Goal: Navigation & Orientation: Find specific page/section

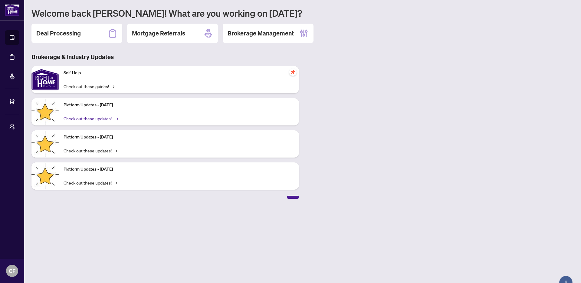
click at [98, 119] on link "Check out these updates! →" at bounding box center [91, 118] width 54 height 7
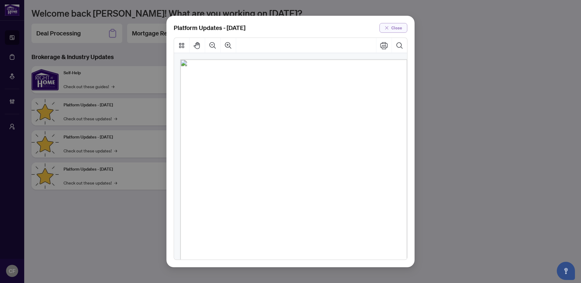
click at [404, 27] on button "Close" at bounding box center [394, 28] width 28 height 10
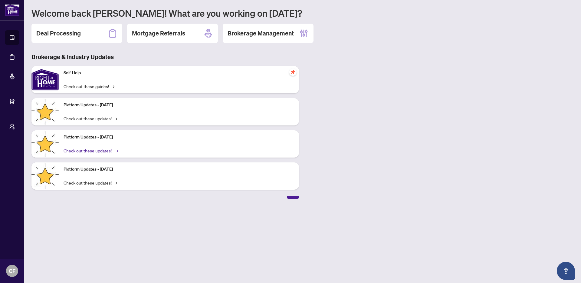
click at [97, 152] on link "Check out these updates! →" at bounding box center [91, 150] width 54 height 7
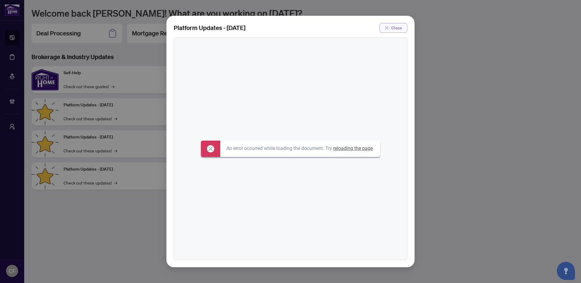
click at [403, 30] on button "Close" at bounding box center [394, 28] width 28 height 10
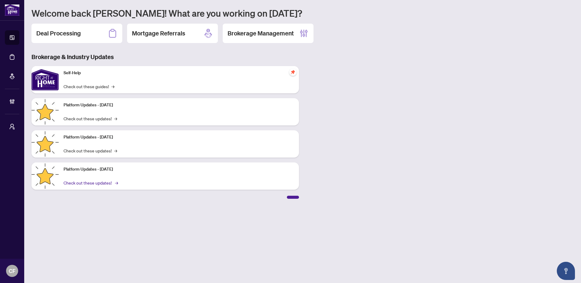
click at [103, 184] on link "Check out these updates! →" at bounding box center [91, 182] width 54 height 7
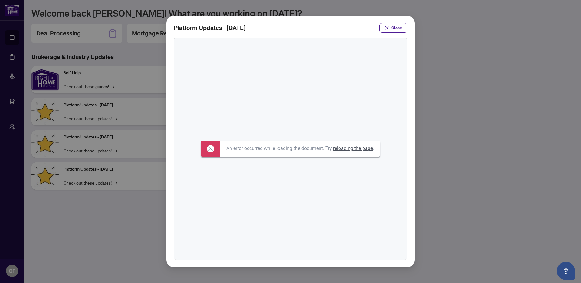
click at [96, 144] on div "Platform Updates - [DATE] Close" at bounding box center [290, 141] width 581 height 283
click at [100, 155] on div "Platform Updates - [DATE] Close" at bounding box center [290, 141] width 581 height 283
click at [395, 23] on span "Close" at bounding box center [396, 28] width 11 height 10
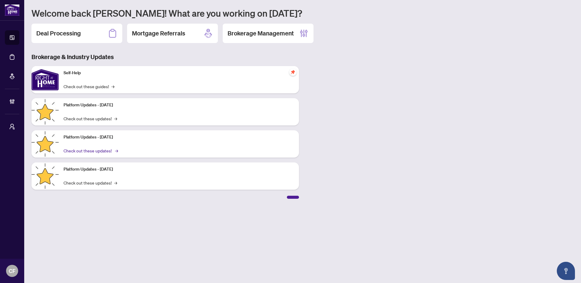
click at [81, 150] on link "Check out these updates! →" at bounding box center [91, 150] width 54 height 7
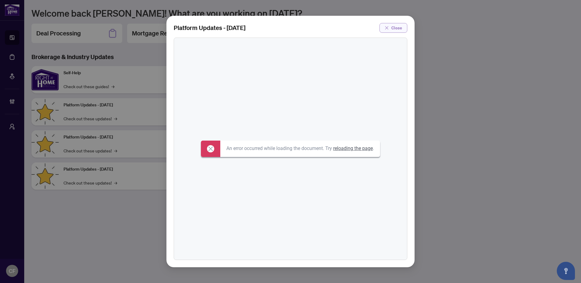
click at [395, 25] on span "Close" at bounding box center [396, 28] width 11 height 10
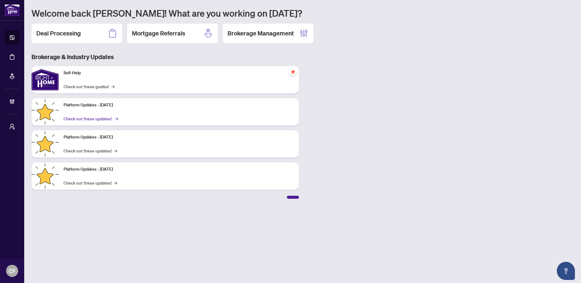
click at [104, 116] on link "Check out these updates! →" at bounding box center [91, 118] width 54 height 7
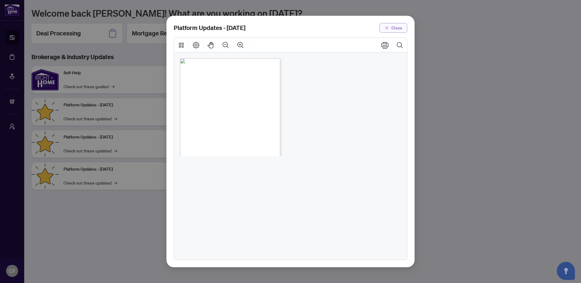
click at [392, 29] on span "Close" at bounding box center [396, 28] width 11 height 10
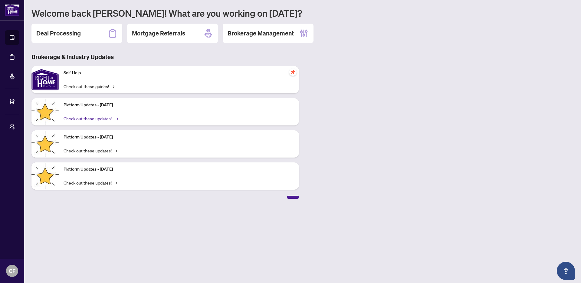
click at [110, 120] on link "Check out these updates! →" at bounding box center [91, 118] width 54 height 7
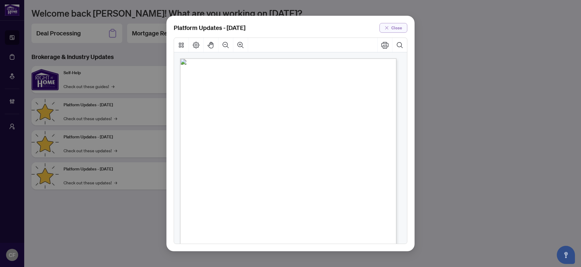
click at [388, 30] on icon "close" at bounding box center [387, 28] width 4 height 4
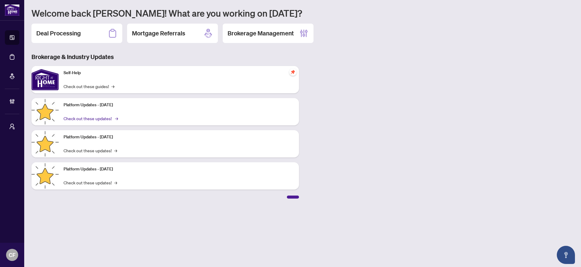
click at [104, 118] on link "Check out these updates! →" at bounding box center [91, 118] width 54 height 7
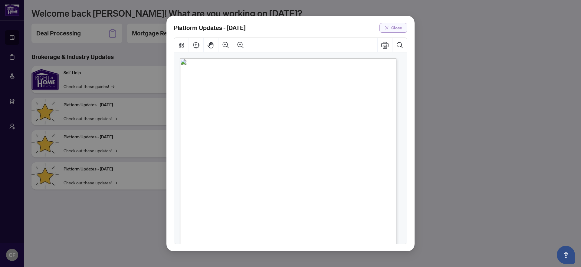
click at [395, 26] on span "Close" at bounding box center [396, 28] width 11 height 10
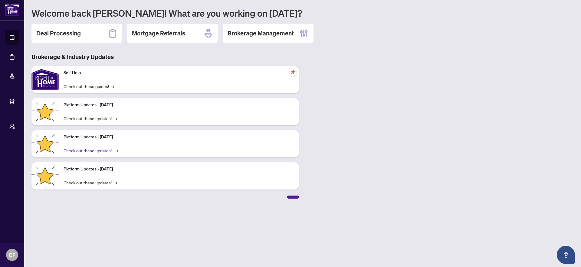
click at [102, 151] on link "Check out these updates! →" at bounding box center [91, 150] width 54 height 7
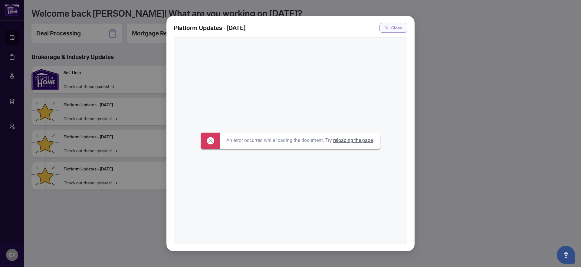
click at [390, 25] on button "Close" at bounding box center [394, 28] width 28 height 10
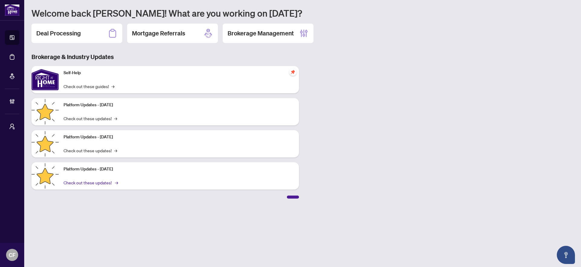
click at [96, 184] on link "Check out these updates! →" at bounding box center [91, 182] width 54 height 7
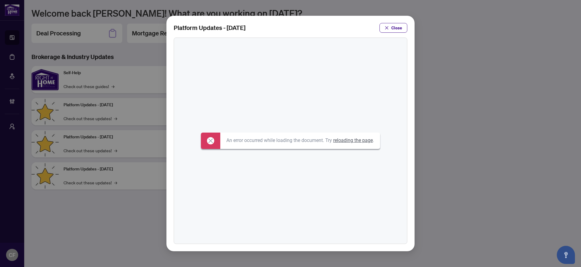
click at [352, 144] on div "An error occurred while loading the document. Try reloading the page ." at bounding box center [300, 141] width 160 height 16
click at [354, 142] on link "reloading the page" at bounding box center [353, 140] width 40 height 6
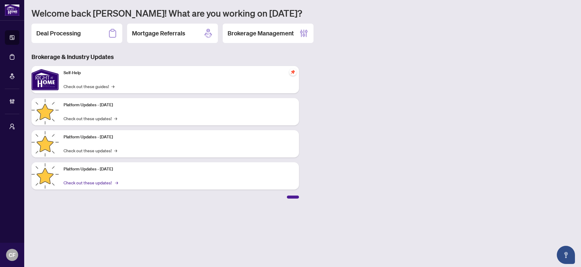
click at [102, 183] on link "Check out these updates! →" at bounding box center [91, 182] width 54 height 7
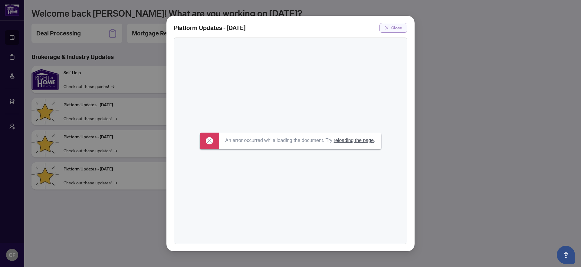
click at [399, 29] on span "Close" at bounding box center [396, 28] width 11 height 10
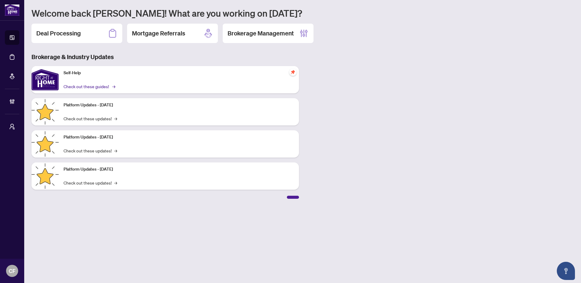
click at [94, 88] on link "Check out these guides! →" at bounding box center [89, 86] width 51 height 7
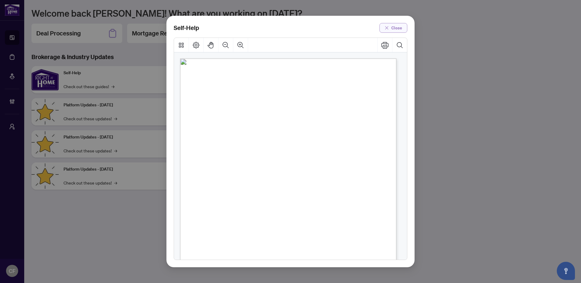
click at [391, 30] on span "Close" at bounding box center [396, 28] width 11 height 10
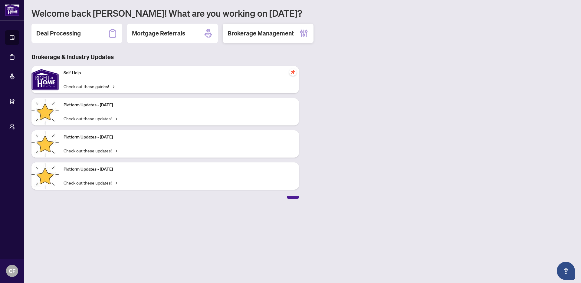
click at [273, 31] on h2 "Brokerage Management" at bounding box center [261, 33] width 66 height 8
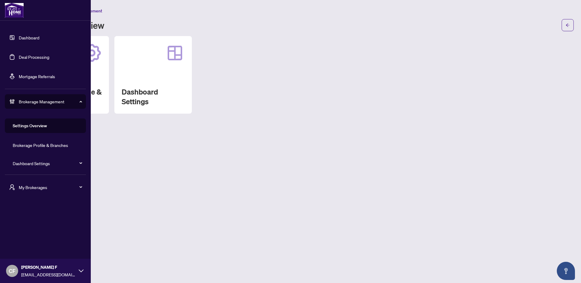
click at [25, 190] on div "My Brokerages" at bounding box center [45, 187] width 81 height 15
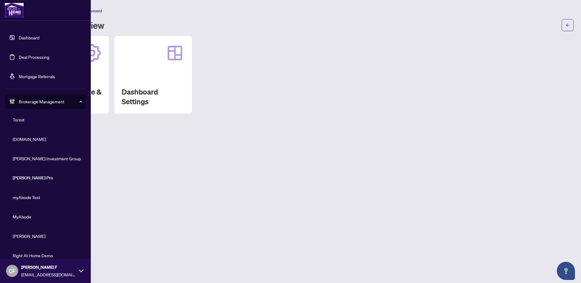
scroll to position [52, 0]
click at [40, 156] on span "[PERSON_NAME] Investment Group" at bounding box center [47, 157] width 69 height 7
